Goal: Information Seeking & Learning: Understand process/instructions

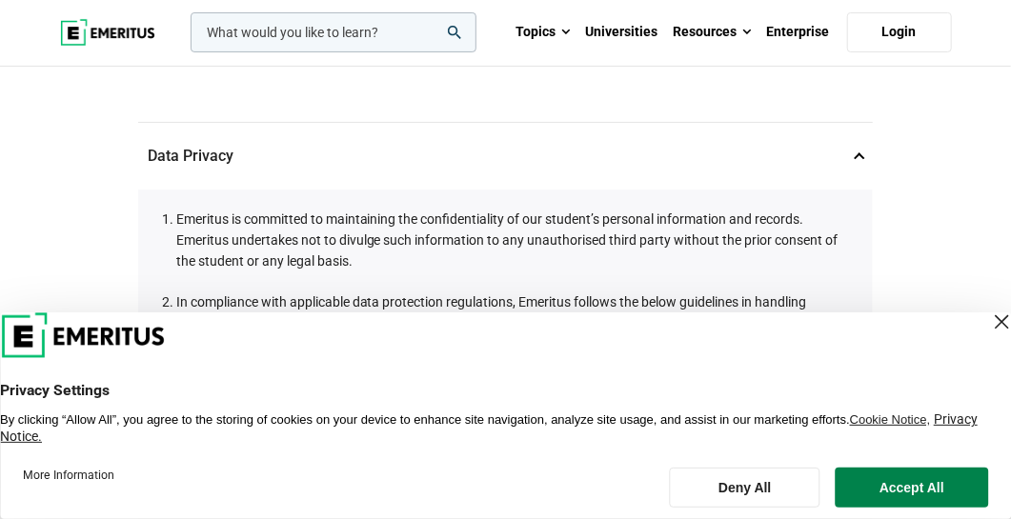
scroll to position [190, 0]
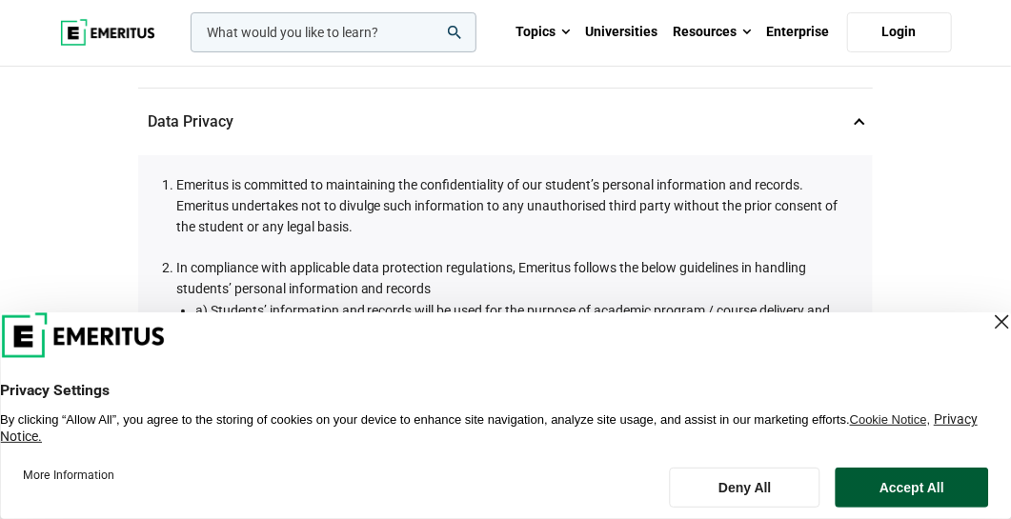
click at [908, 488] on button "Accept All" at bounding box center [912, 488] width 152 height 40
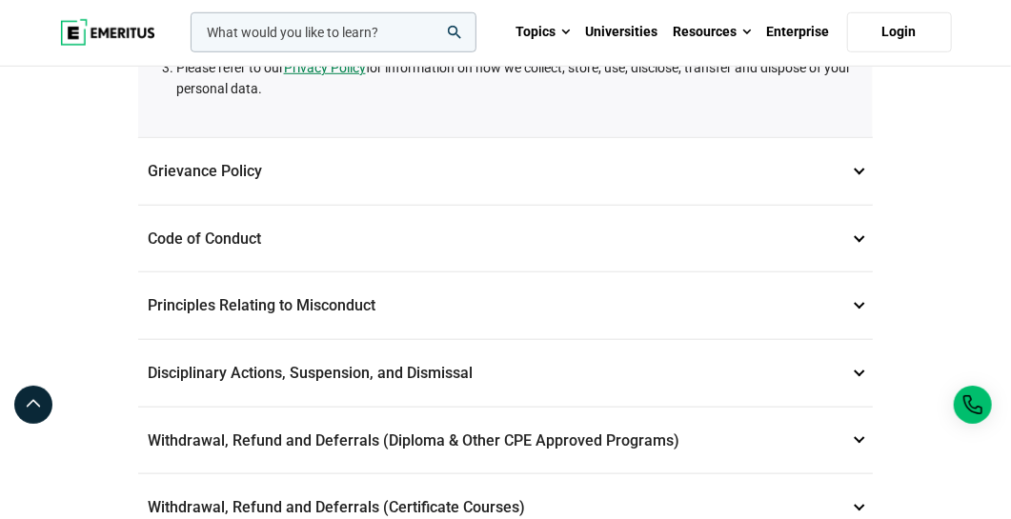
scroll to position [572, 0]
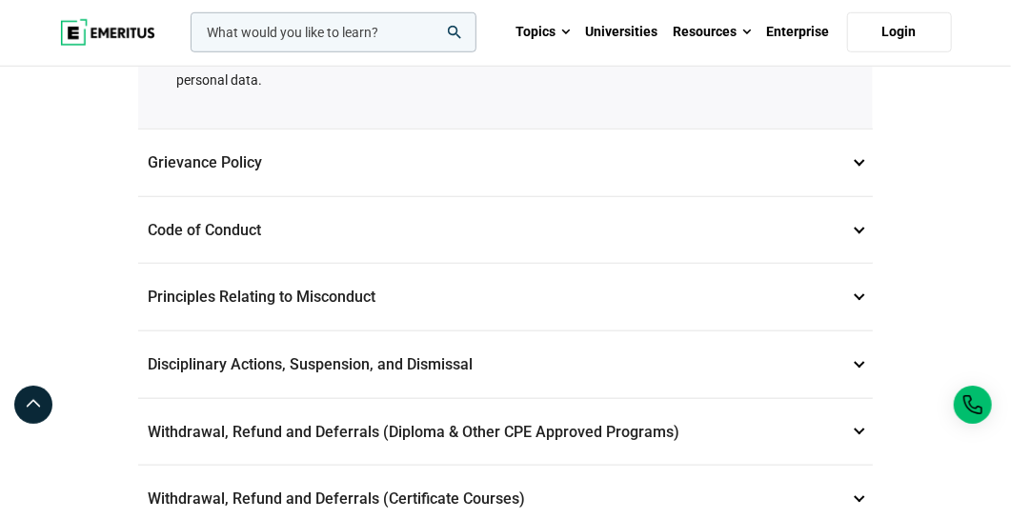
click at [856, 262] on p "Code of Conduct 3" at bounding box center [505, 230] width 735 height 67
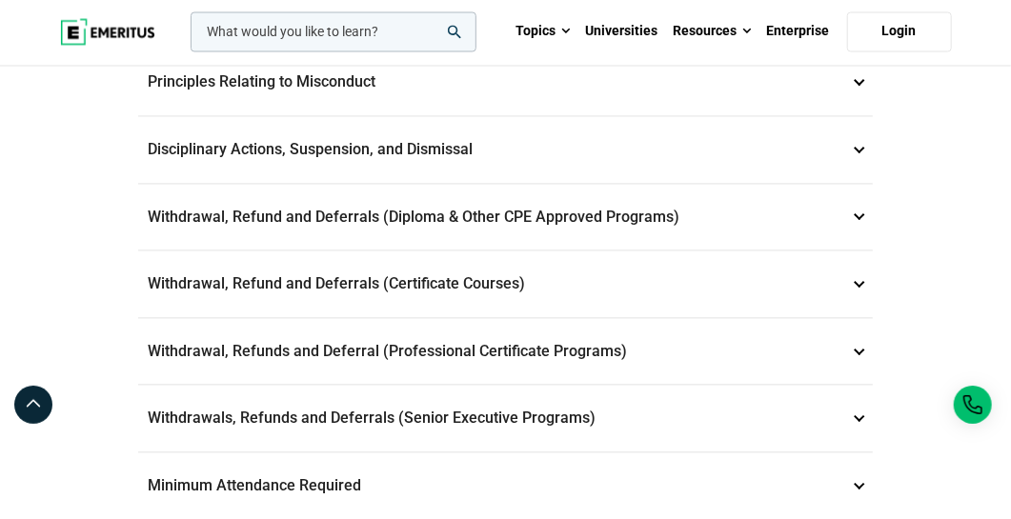
scroll to position [1523, 0]
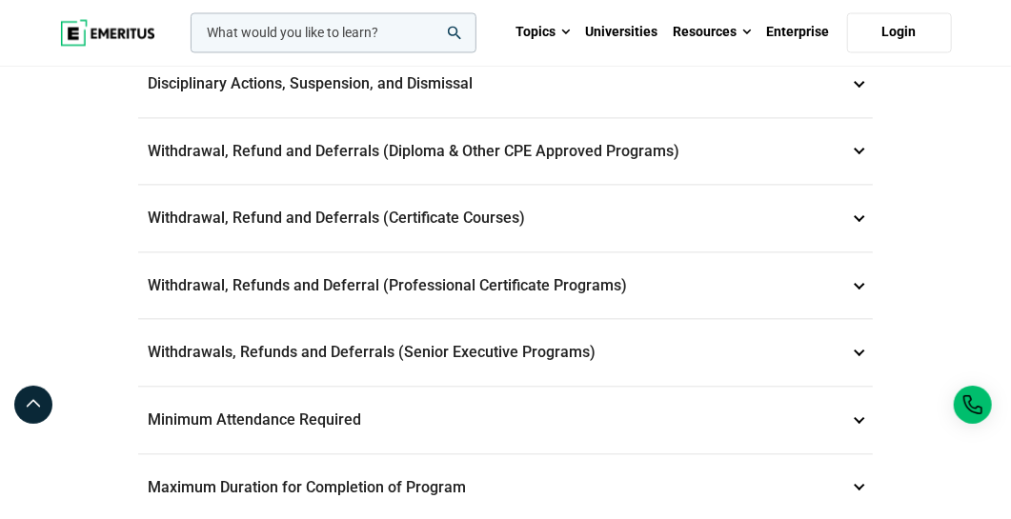
click at [854, 117] on p "Disciplinary Actions, Suspension, and Dismissal 5" at bounding box center [505, 83] width 735 height 67
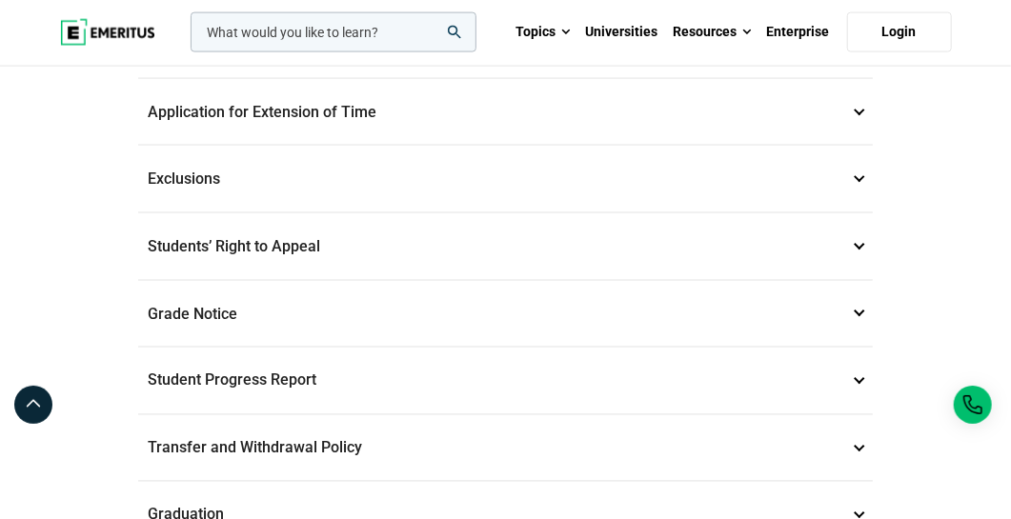
click at [489, 78] on p "Maximum Duration for Completion of Program 11" at bounding box center [505, 44] width 735 height 67
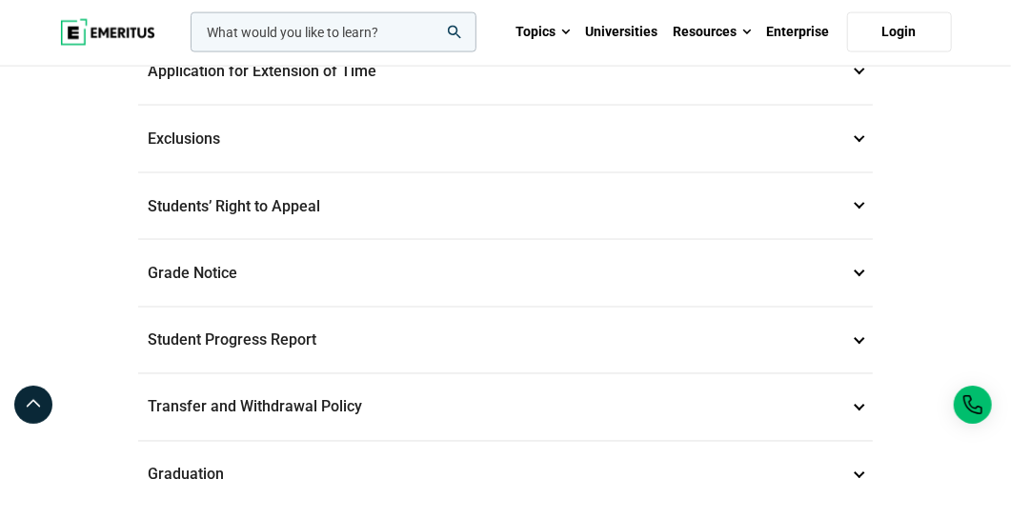
scroll to position [1238, 0]
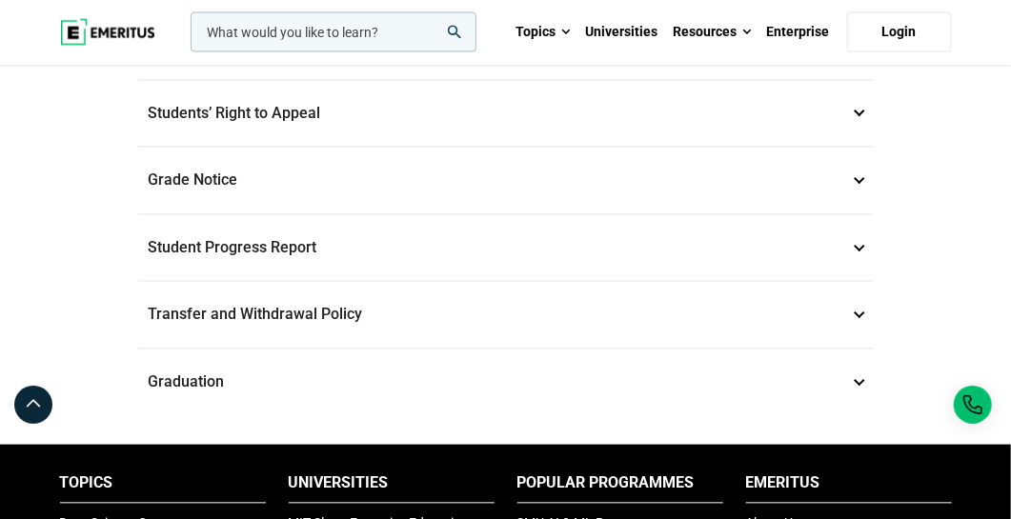
scroll to position [1428, 0]
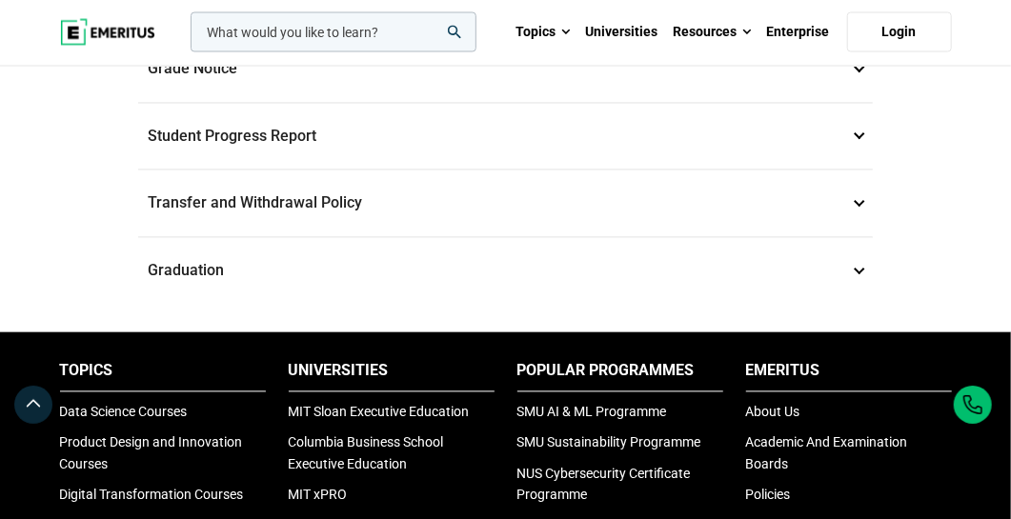
scroll to position [1523, 0]
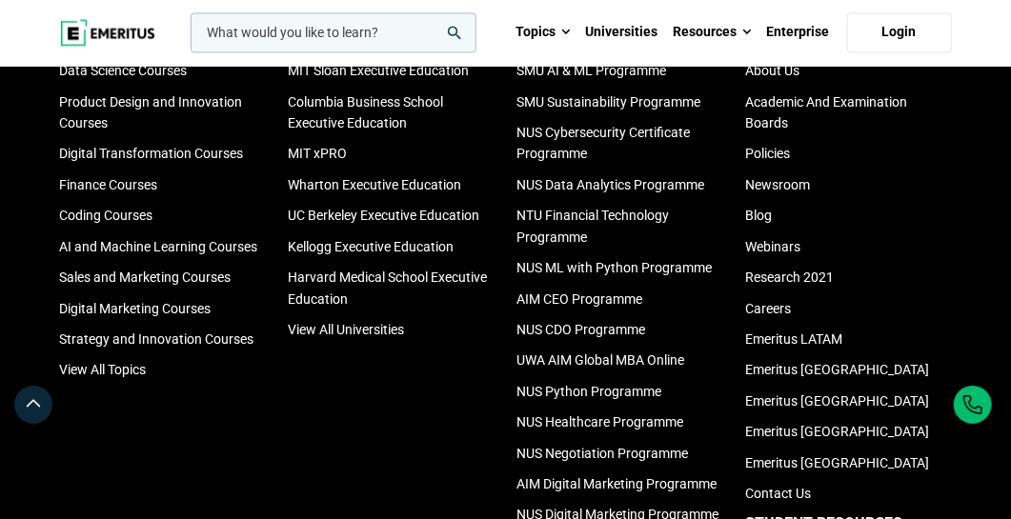
scroll to position [1619, 0]
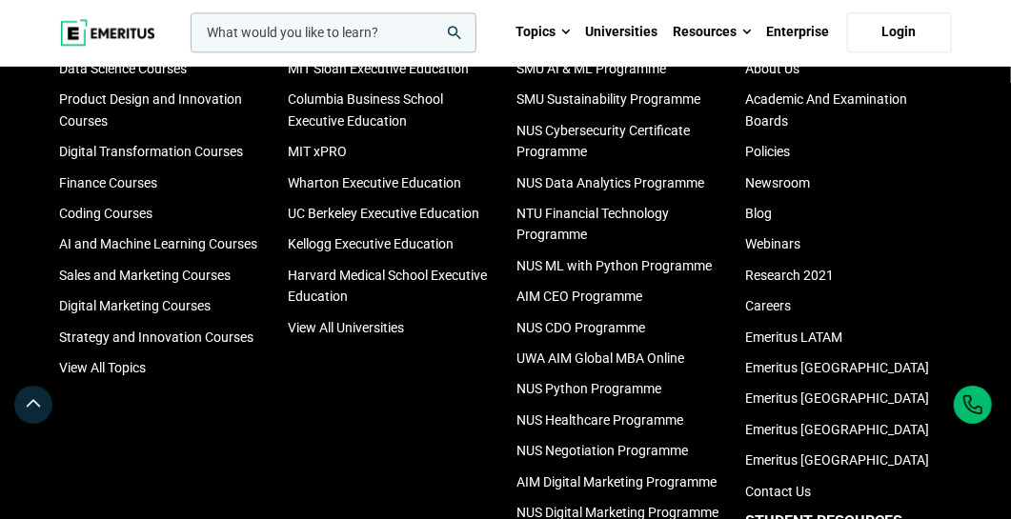
scroll to position [1809, 0]
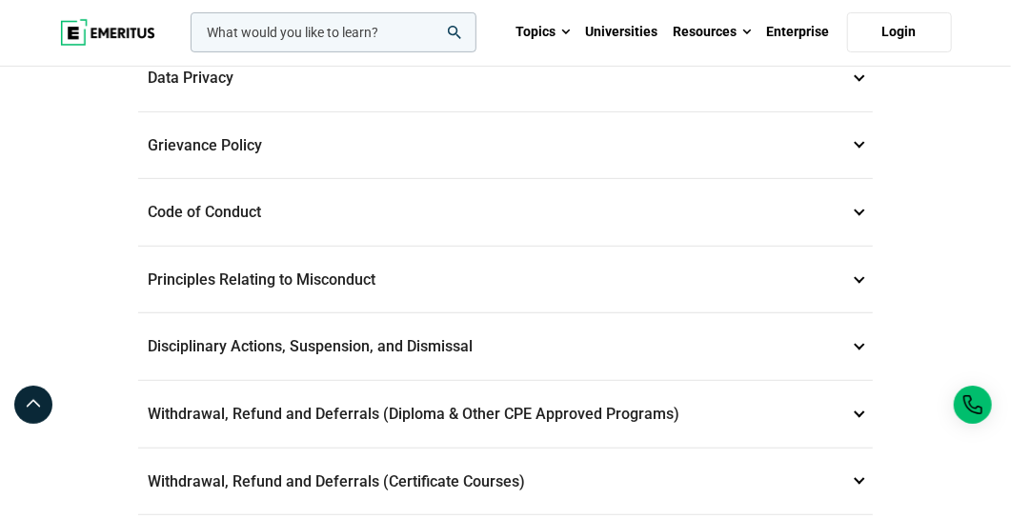
scroll to position [190, 0]
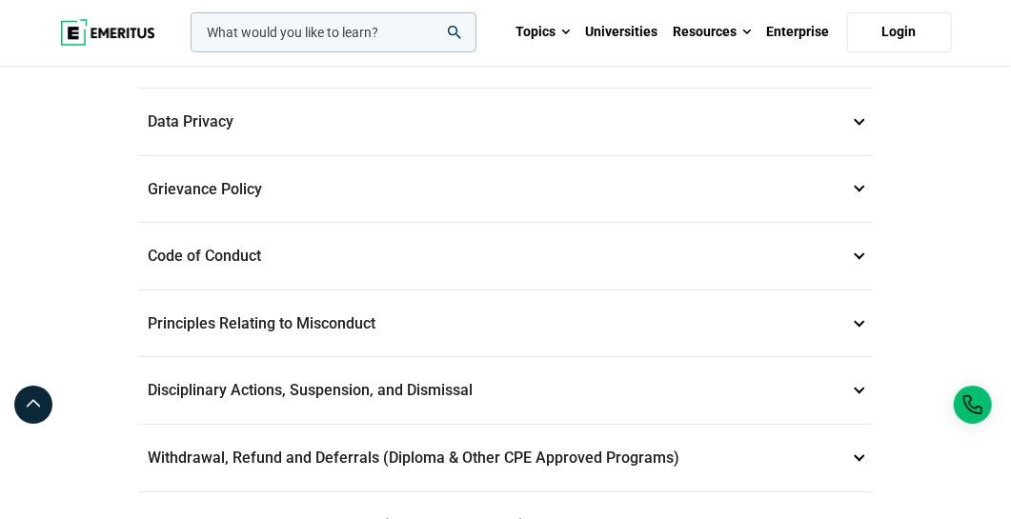
click at [290, 143] on p "Data Privacy 1" at bounding box center [505, 122] width 735 height 67
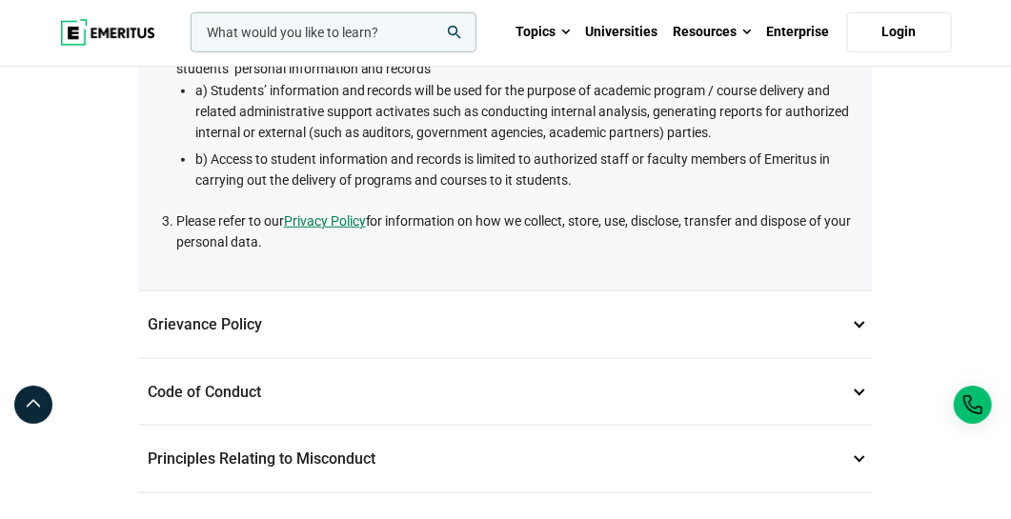
scroll to position [475, 0]
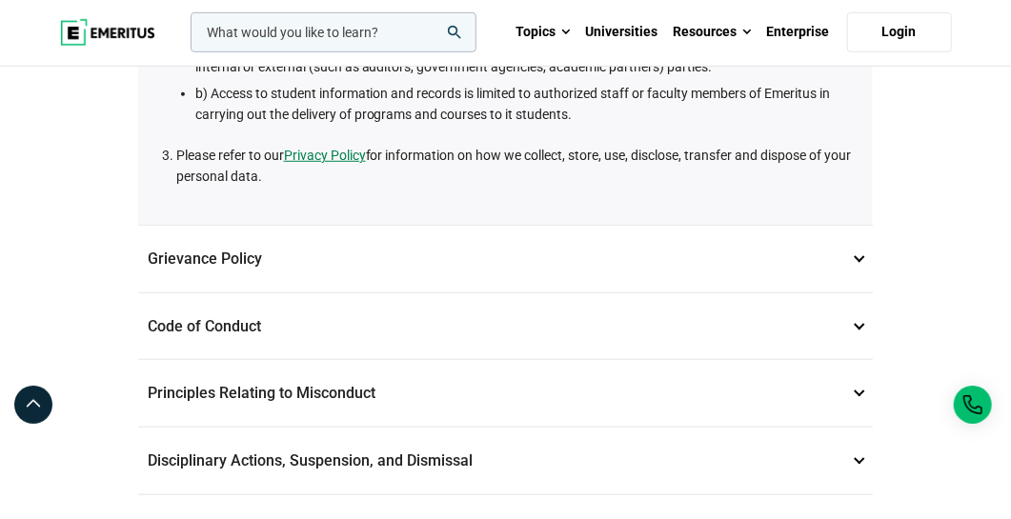
click at [253, 272] on p "Grievance Policy 2" at bounding box center [505, 259] width 735 height 67
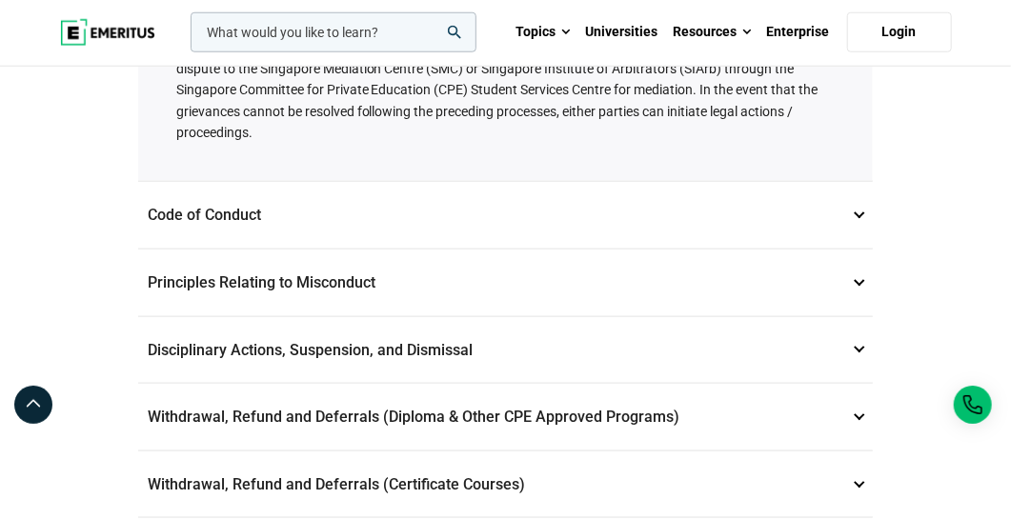
scroll to position [761, 0]
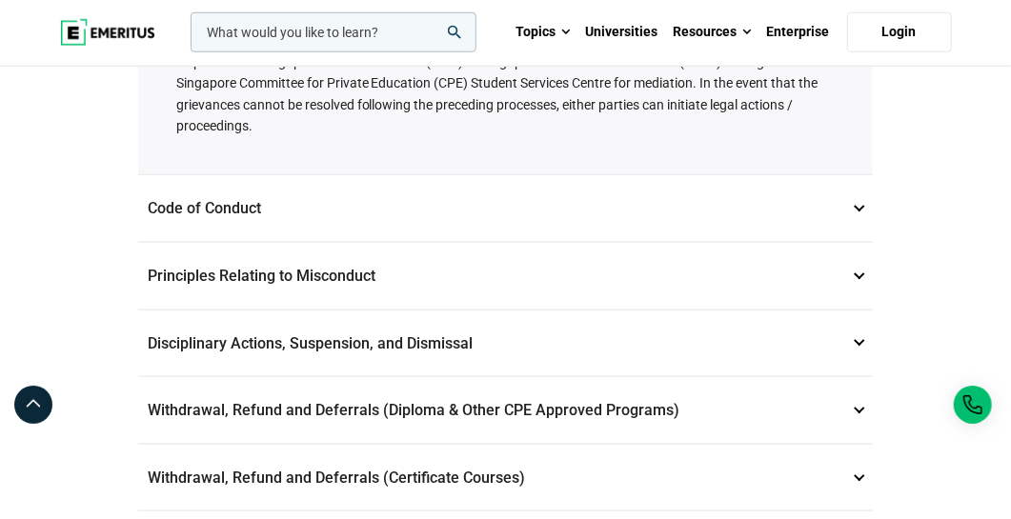
click at [272, 240] on p "Code of Conduct 3" at bounding box center [505, 208] width 735 height 67
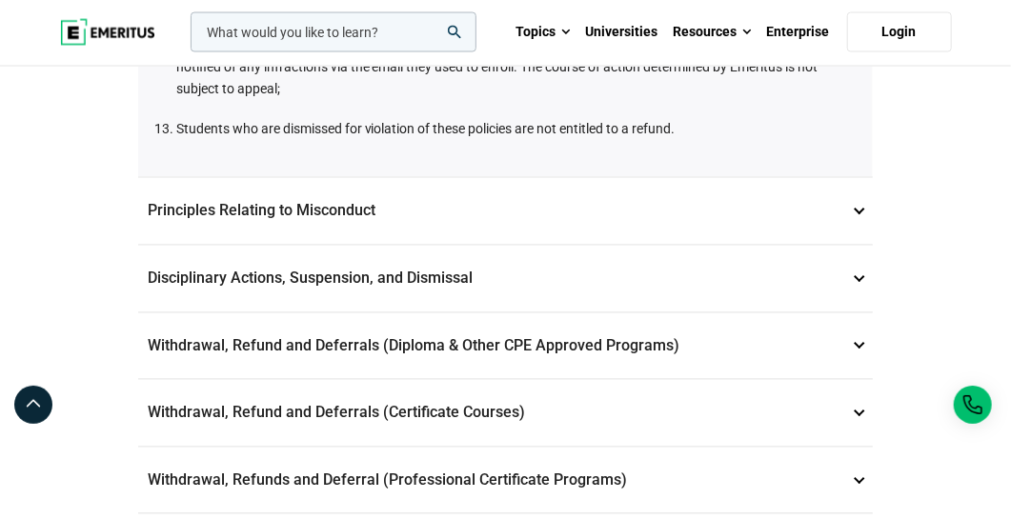
scroll to position [1333, 0]
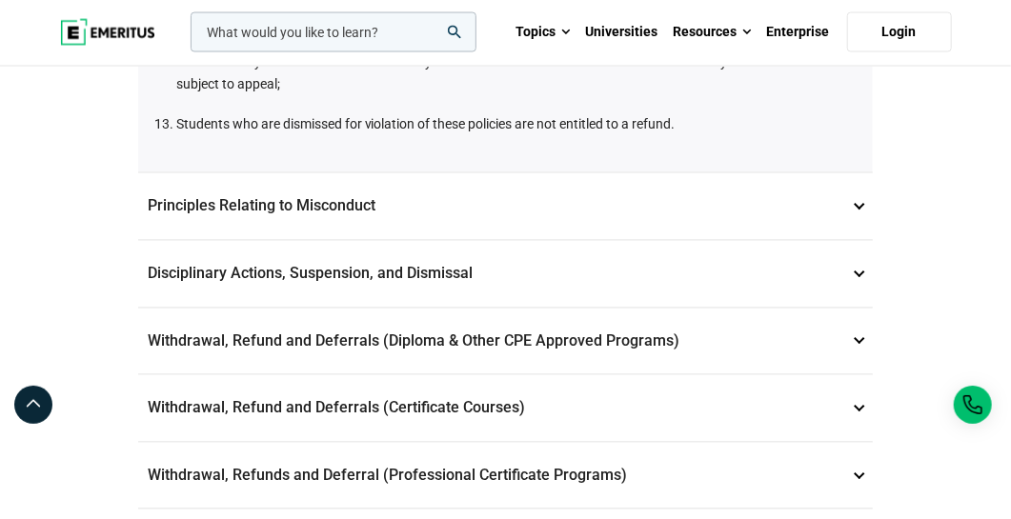
click at [291, 240] on p "Principles Relating to Misconduct 4" at bounding box center [505, 206] width 735 height 67
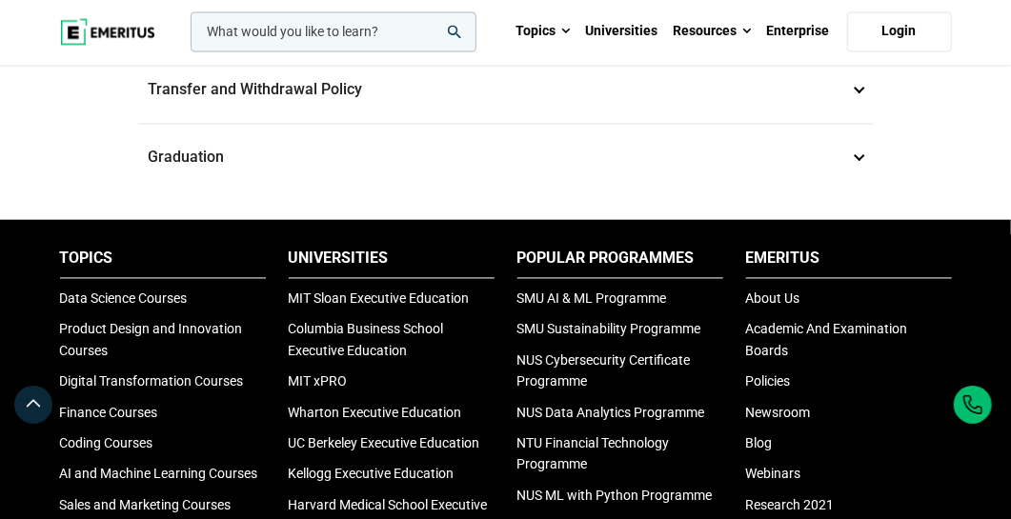
scroll to position [1576, 0]
